Goal: Find specific page/section: Find specific page/section

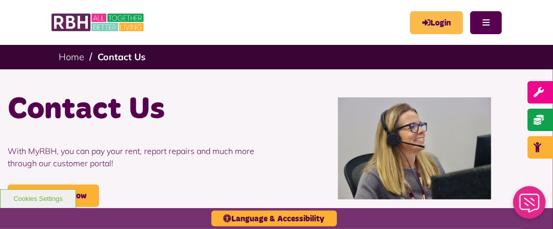
click at [437, 21] on link "Login" at bounding box center [436, 22] width 53 height 23
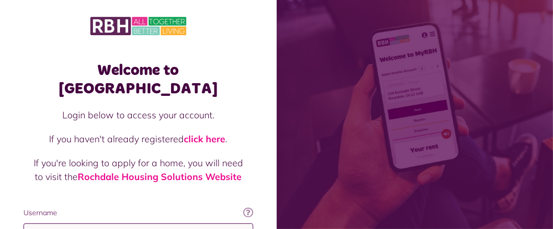
type input "**********"
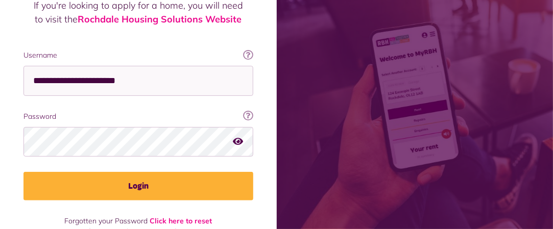
scroll to position [159, 0]
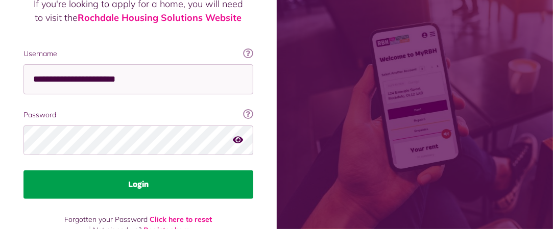
click at [170, 171] on button "Login" at bounding box center [138, 185] width 230 height 29
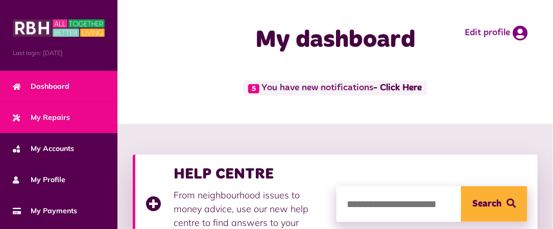
click at [56, 116] on span "My Repairs" at bounding box center [41, 117] width 57 height 11
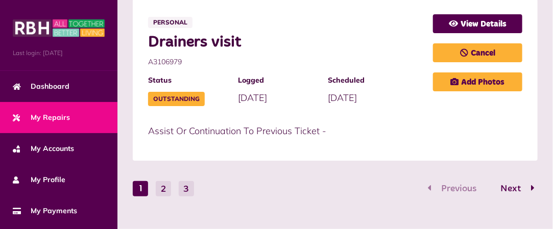
scroll to position [1311, 0]
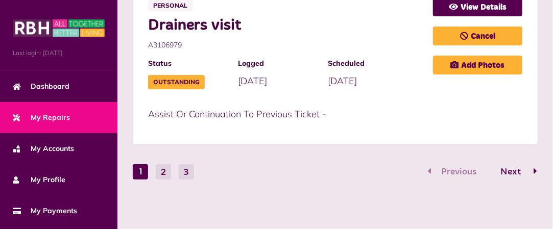
click at [516, 168] on span "Next" at bounding box center [511, 172] width 36 height 9
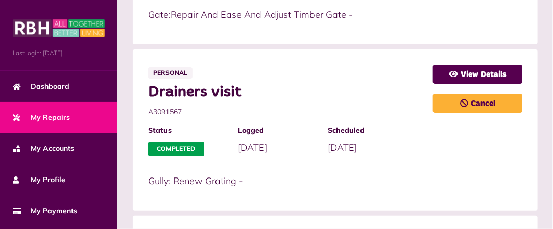
scroll to position [1118, 0]
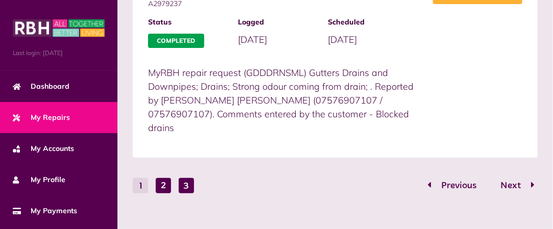
click at [184, 178] on button "3" at bounding box center [186, 185] width 15 height 15
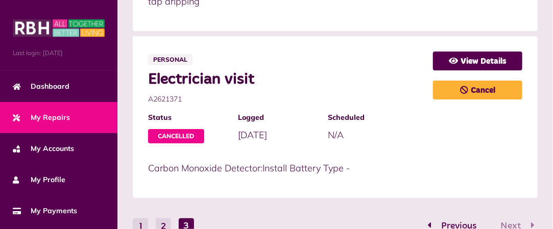
scroll to position [895, 0]
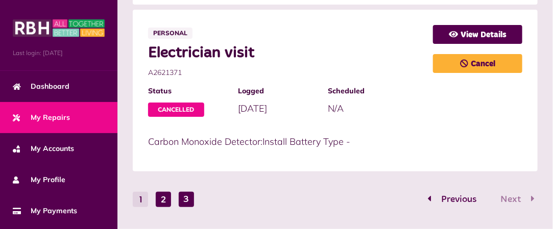
click at [162, 192] on button "2" at bounding box center [163, 199] width 15 height 15
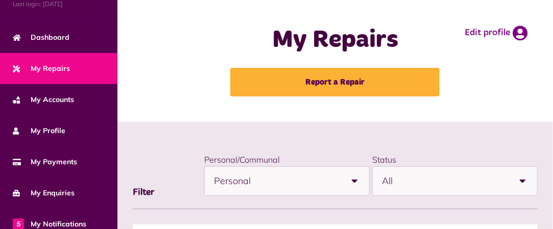
scroll to position [52, 0]
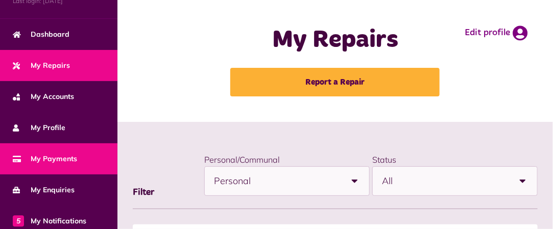
click at [64, 158] on span "My Payments" at bounding box center [45, 159] width 64 height 11
